Goal: Find specific page/section: Find specific page/section

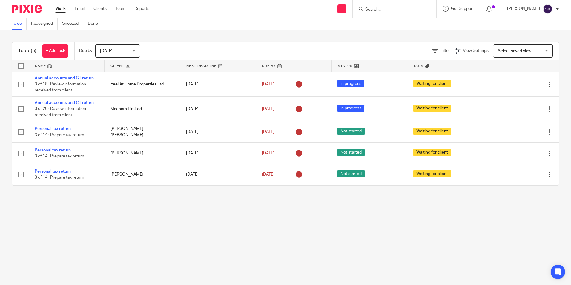
click at [386, 10] on input "Search" at bounding box center [392, 9] width 54 height 5
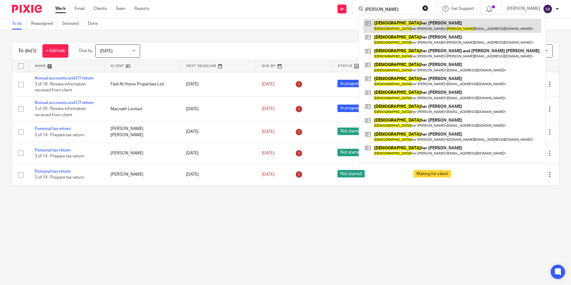
type input "christop"
click at [404, 29] on link at bounding box center [452, 26] width 178 height 14
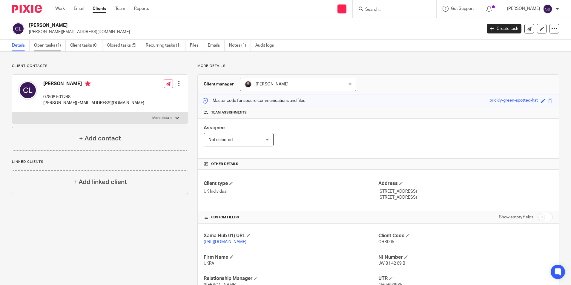
click at [60, 45] on link "Open tasks (1)" at bounding box center [50, 46] width 32 height 12
